Goal: Navigation & Orientation: Find specific page/section

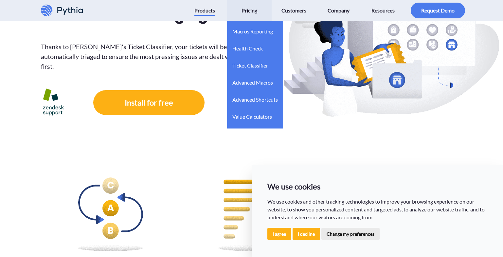
scroll to position [164, 0]
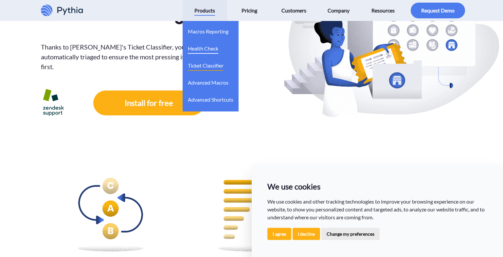
click at [193, 49] on span "Health Check" at bounding box center [203, 48] width 30 height 10
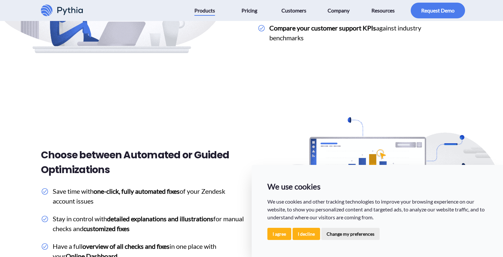
scroll to position [950, 0]
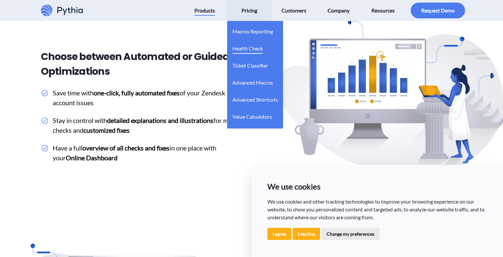
click at [243, 48] on span "Health Check" at bounding box center [248, 48] width 30 height 10
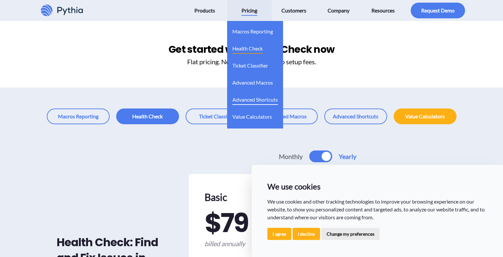
click at [248, 97] on span "Advanced Shortcuts" at bounding box center [256, 99] width 46 height 10
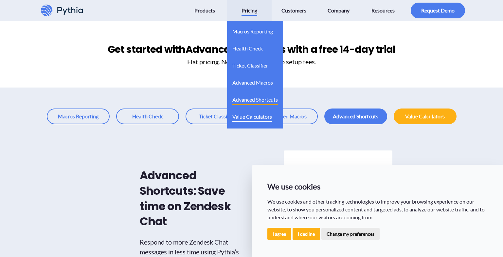
click at [233, 119] on span "Value Calculators" at bounding box center [253, 116] width 40 height 10
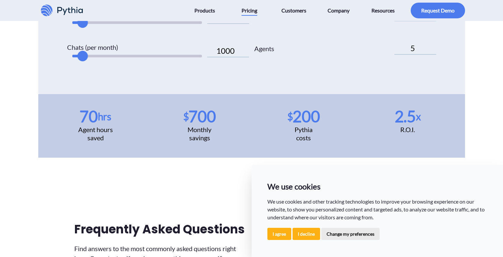
scroll to position [360, 0]
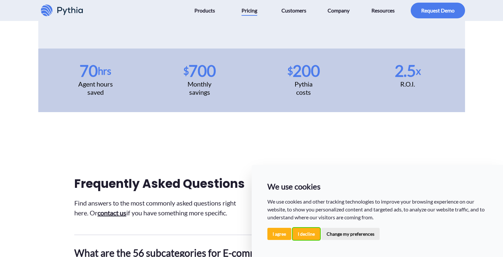
click at [312, 235] on button "I decline" at bounding box center [307, 234] width 28 height 12
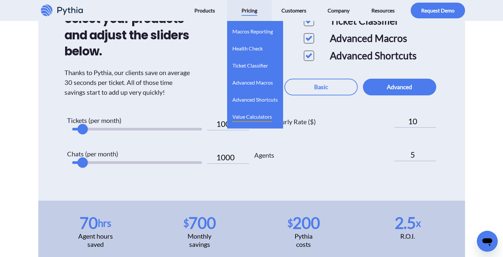
scroll to position [196, 0]
